Goal: Navigation & Orientation: Find specific page/section

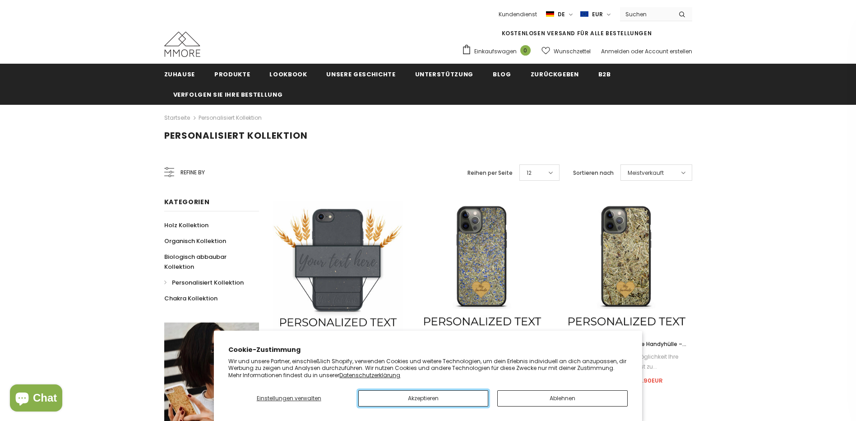
drag, startPoint x: 424, startPoint y: 395, endPoint x: 411, endPoint y: 351, distance: 46.1
click at [424, 395] on button "Akzeptieren" at bounding box center [423, 398] width 130 height 16
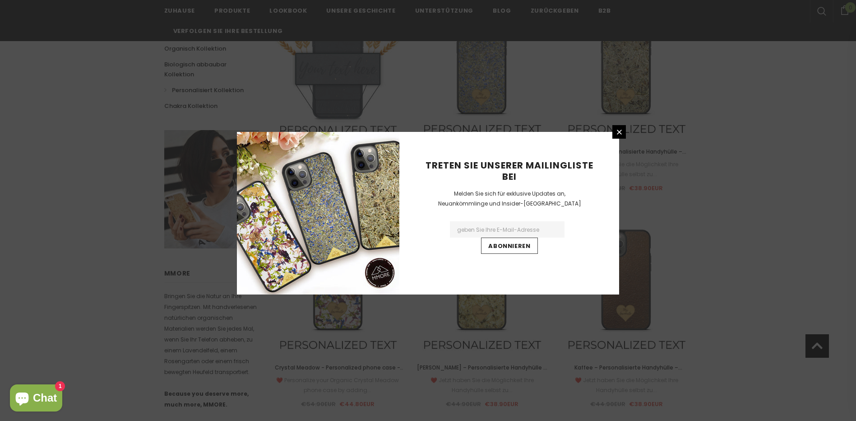
scroll to position [181, 0]
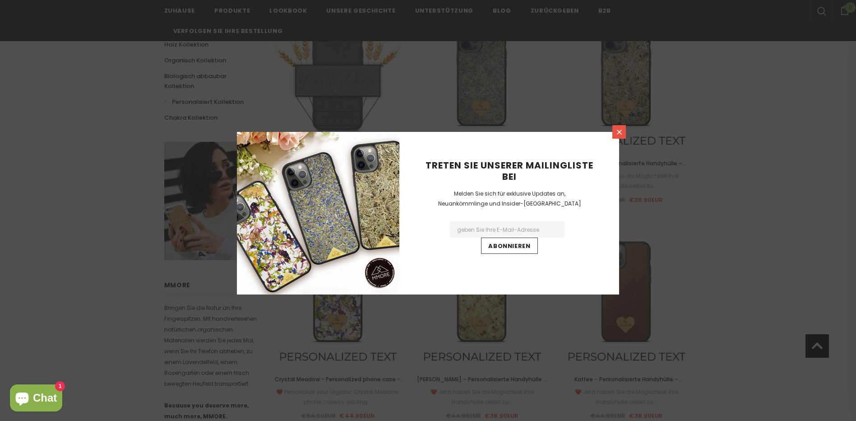
click at [622, 133] on icon at bounding box center [620, 132] width 8 height 8
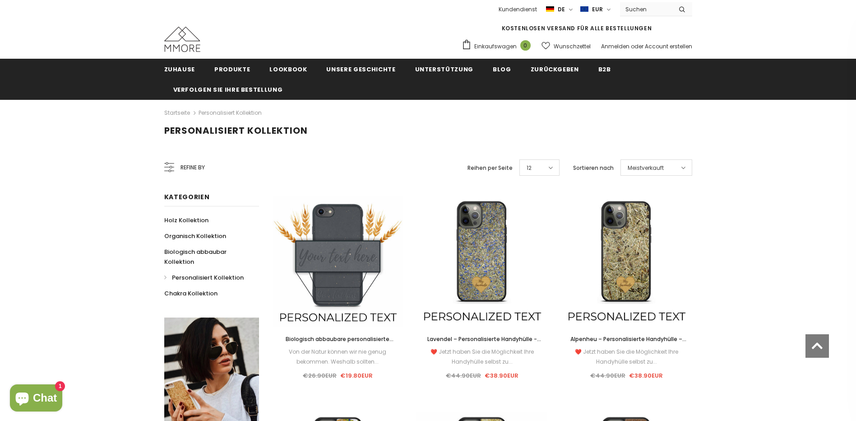
scroll to position [0, 0]
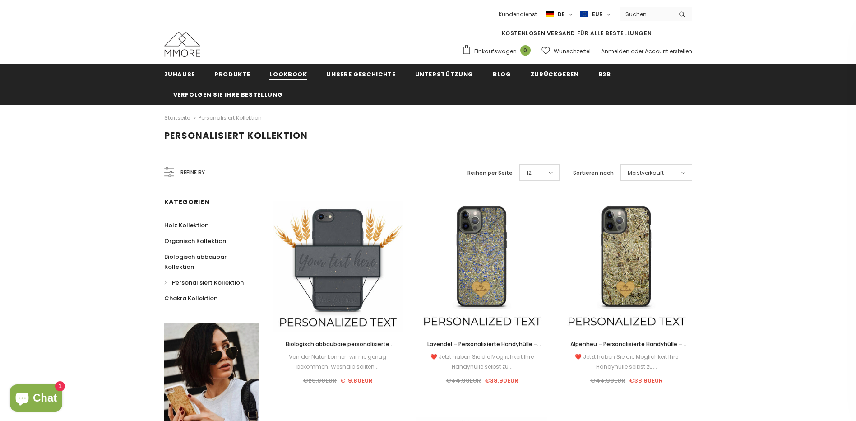
click at [280, 77] on span "Lookbook" at bounding box center [287, 74] width 37 height 9
